Goal: Task Accomplishment & Management: Use online tool/utility

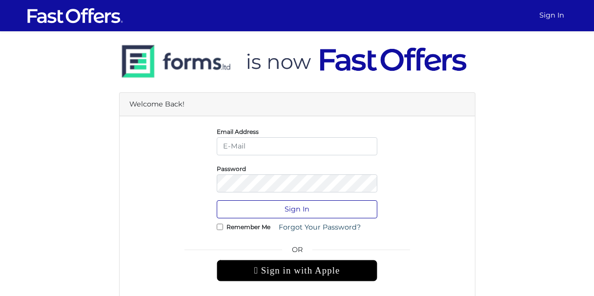
type input "[EMAIL_ADDRESS][DOMAIN_NAME]"
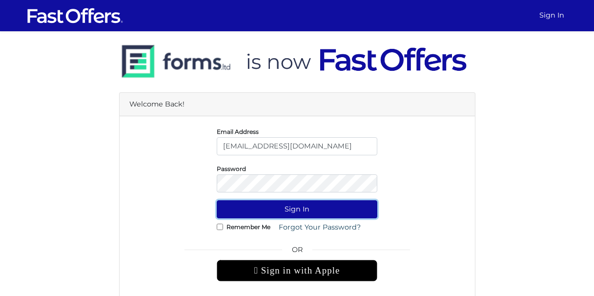
click at [296, 211] on button "Sign In" at bounding box center [297, 209] width 161 height 18
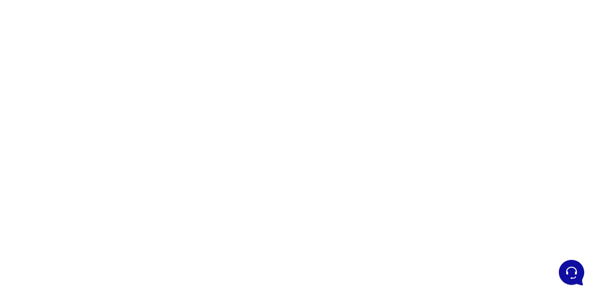
scroll to position [125, 0]
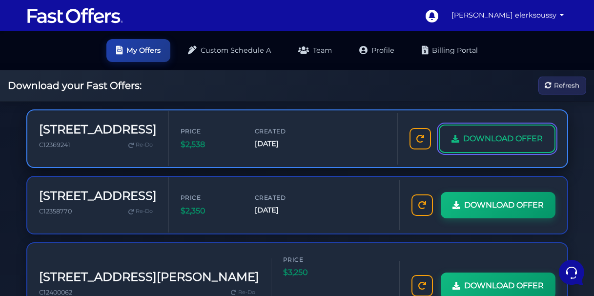
click at [490, 137] on span "DOWNLOAD OFFER" at bounding box center [503, 138] width 80 height 13
